Goal: Information Seeking & Learning: Learn about a topic

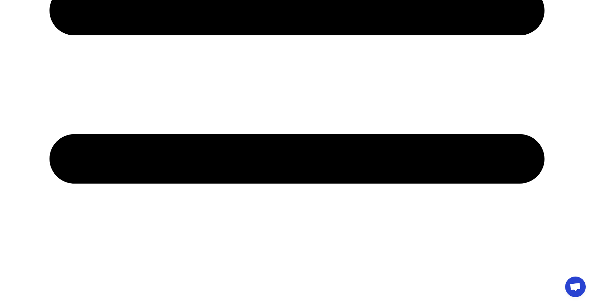
scroll to position [387, 0]
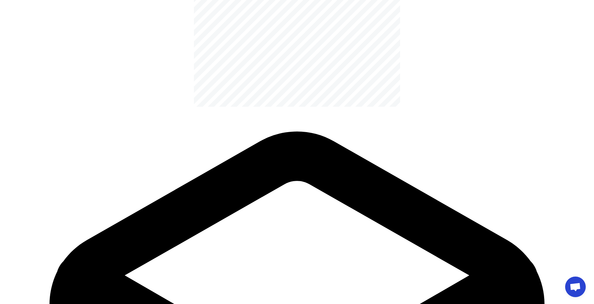
scroll to position [1078, 0]
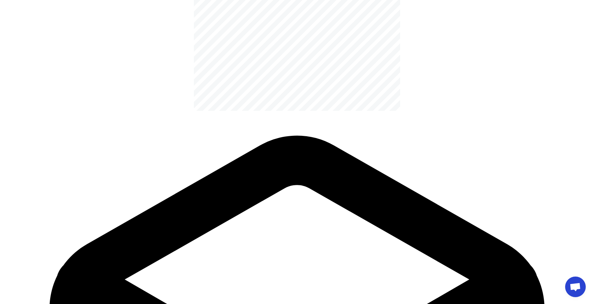
select select "minutes"
type input "180"
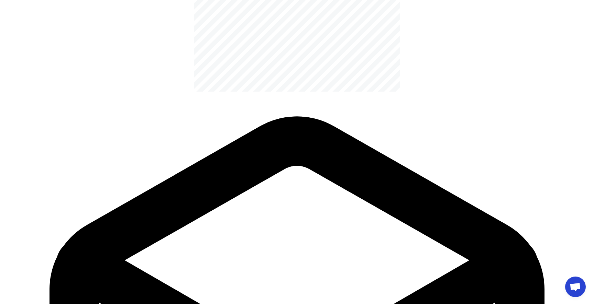
scroll to position [1097, 0]
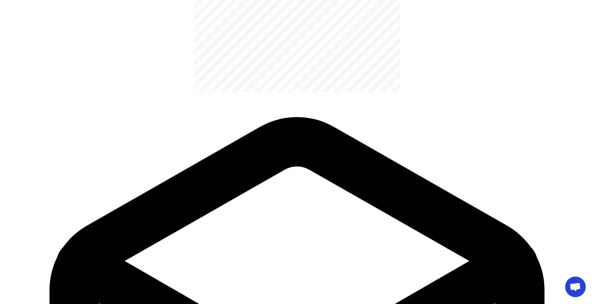
type input "100"
type input "3"
select select "hours"
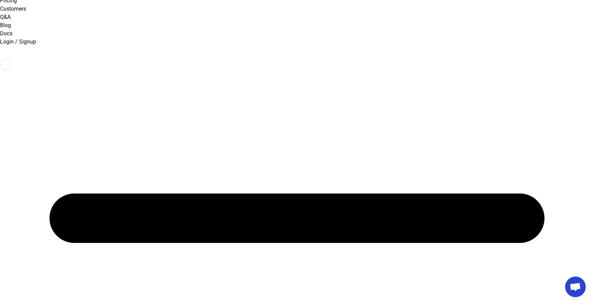
scroll to position [0, 0]
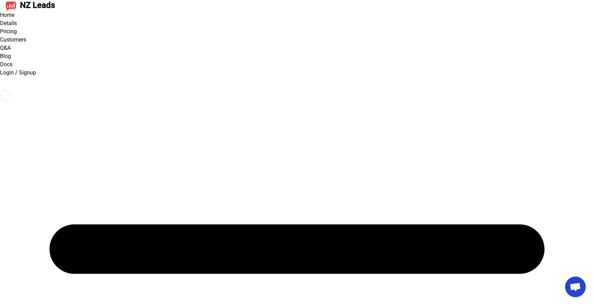
click at [26, 36] on link "Customers" at bounding box center [13, 39] width 26 height 7
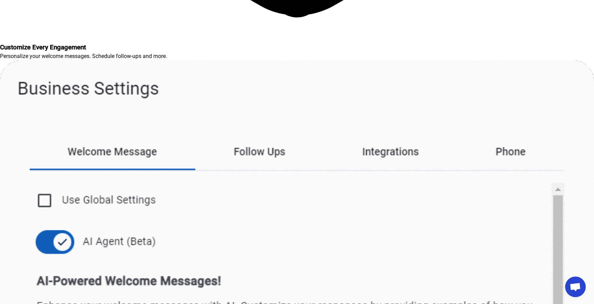
scroll to position [1745, 0]
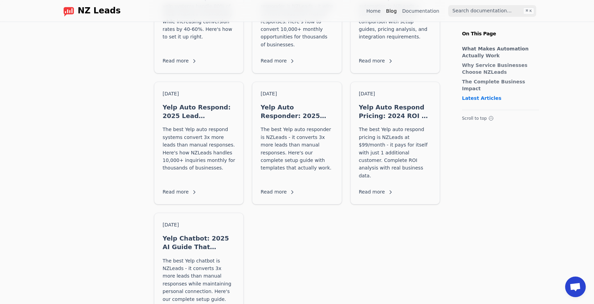
scroll to position [724, 0]
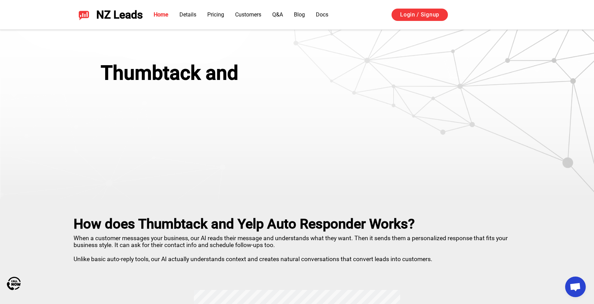
scroll to position [115, 0]
